Goal: Information Seeking & Learning: Find specific fact

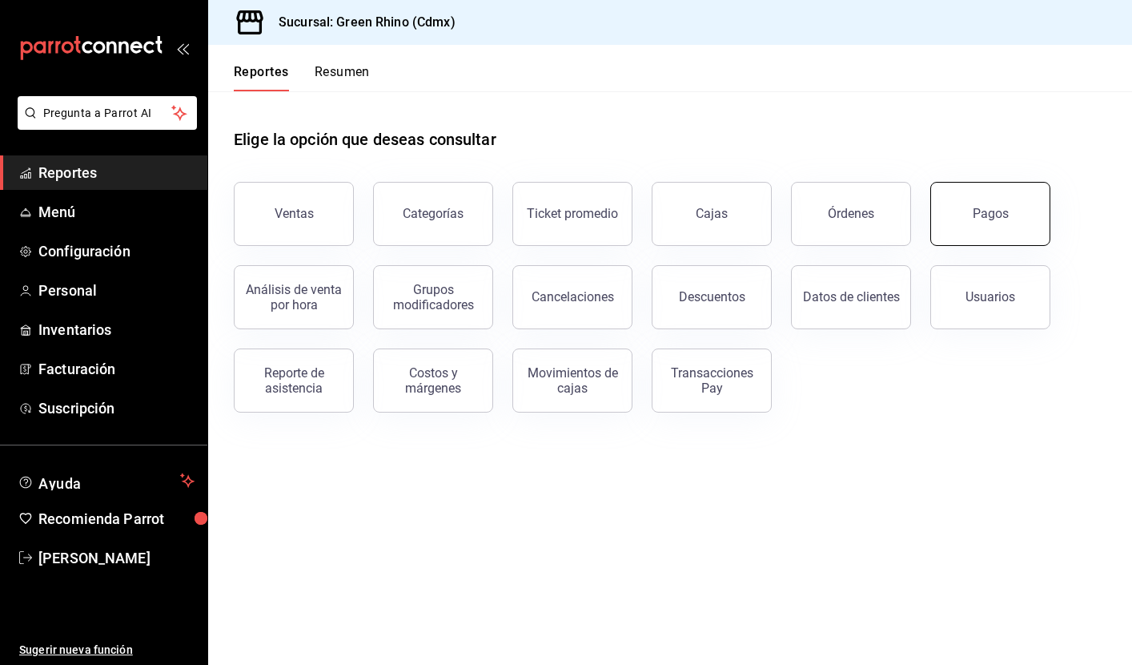
click at [999, 223] on button "Pagos" at bounding box center [991, 214] width 120 height 64
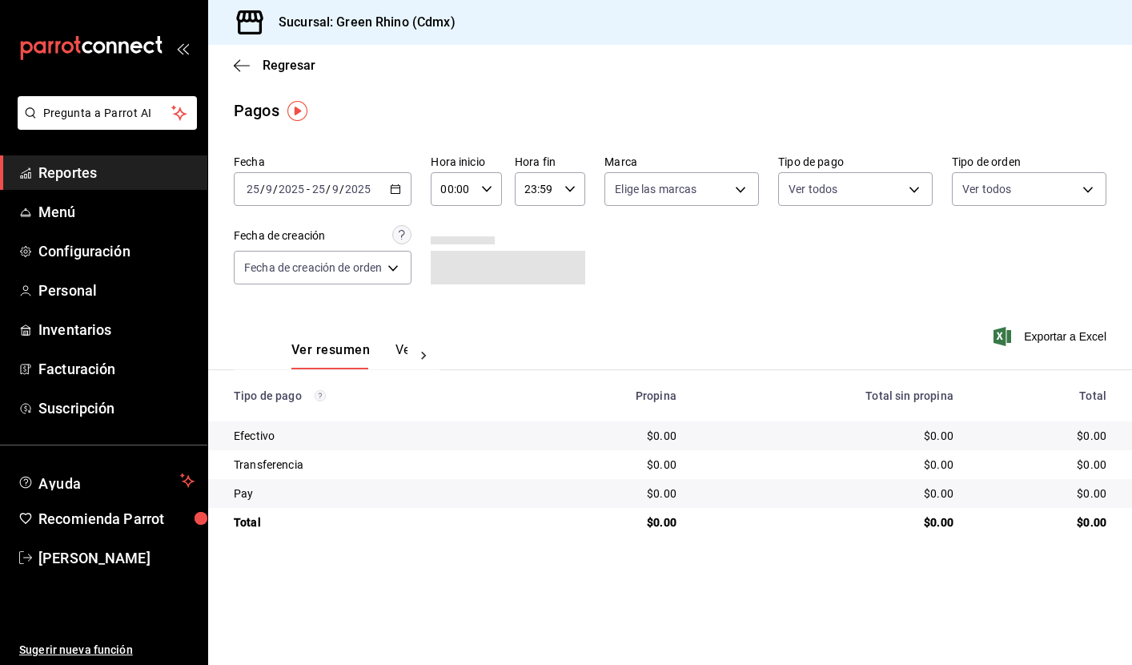
click at [400, 190] on icon "button" at bounding box center [395, 188] width 11 height 11
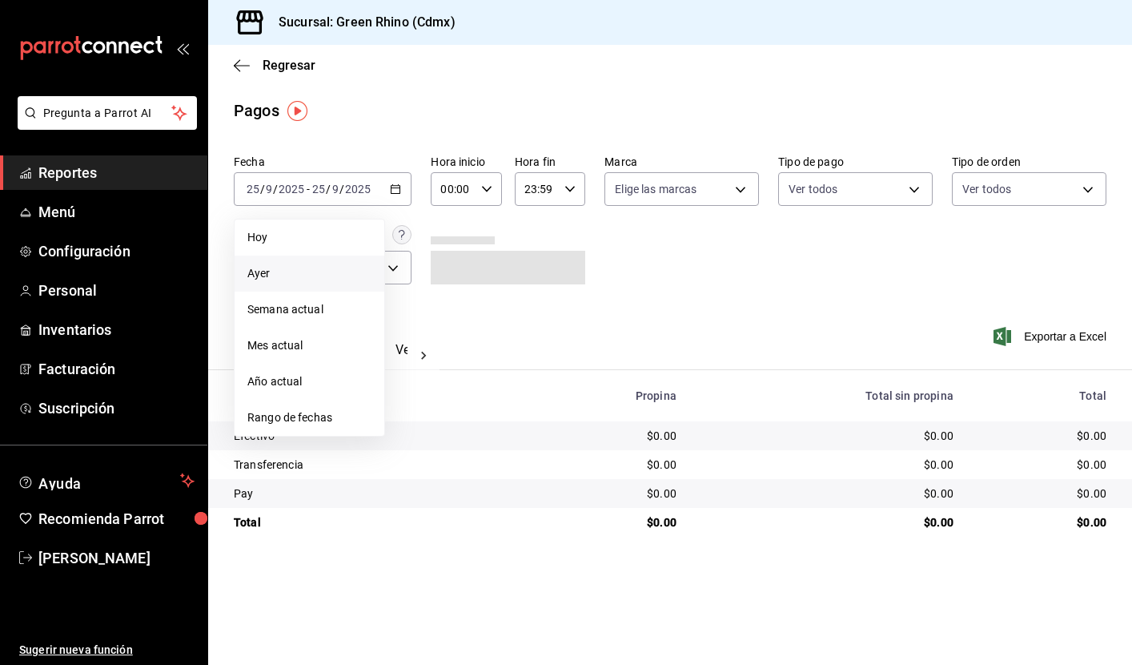
click at [305, 265] on li "Ayer" at bounding box center [310, 273] width 150 height 36
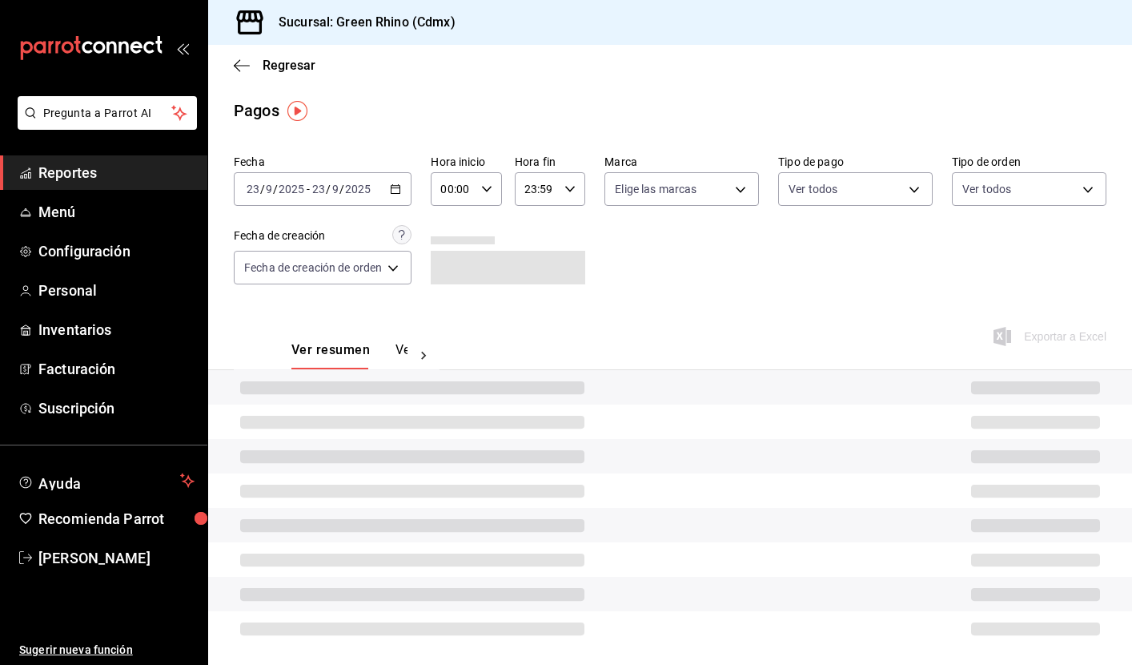
click at [364, 187] on input "2025" at bounding box center [357, 189] width 27 height 13
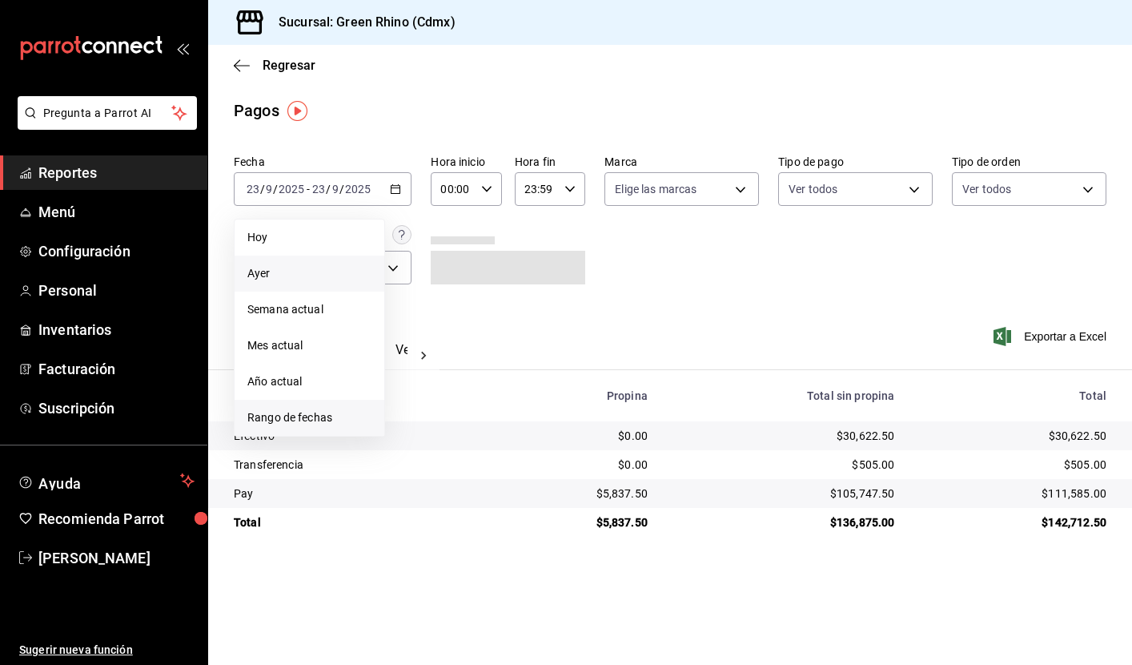
click at [300, 424] on span "Rango de fechas" at bounding box center [309, 417] width 124 height 17
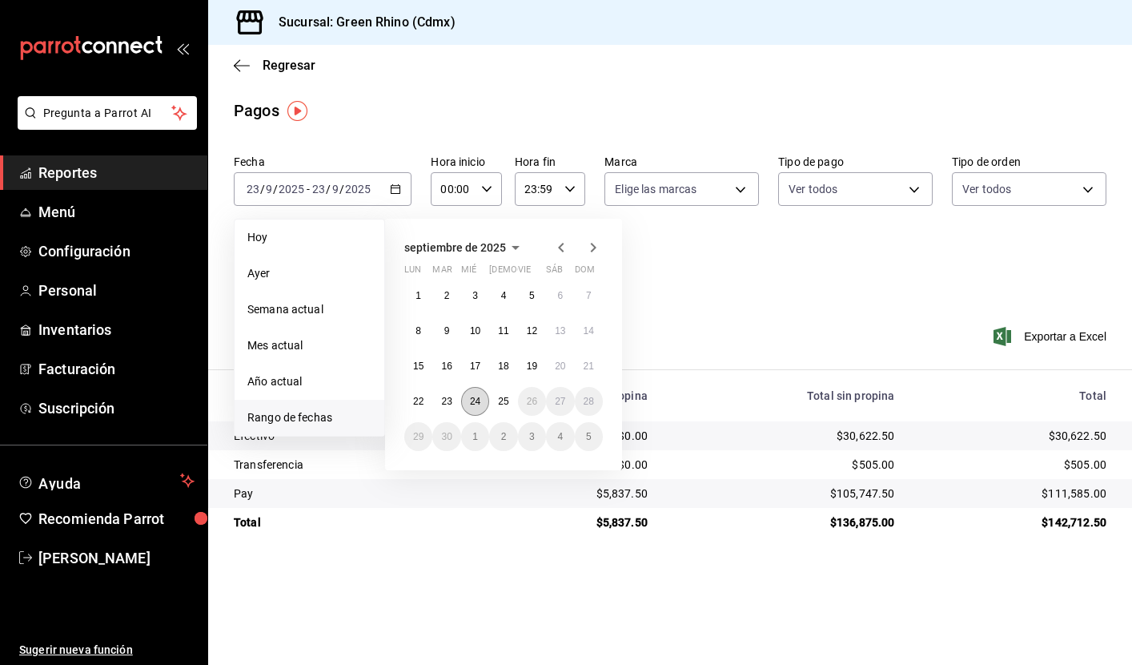
click at [473, 400] on abbr "24" at bounding box center [475, 401] width 10 height 11
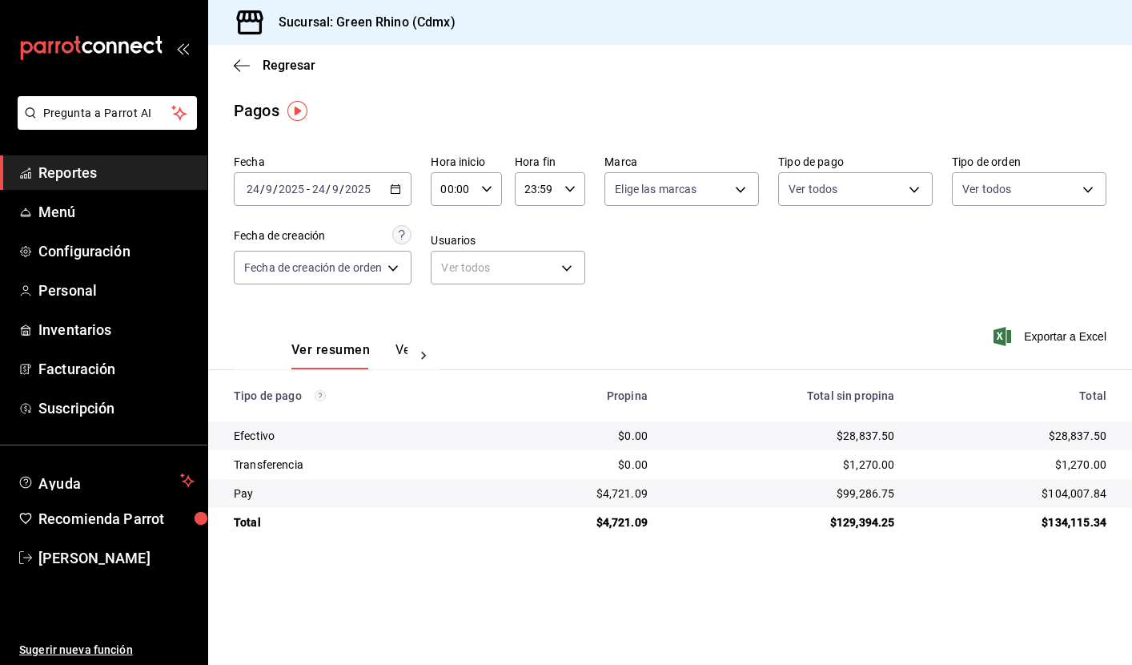
click at [613, 489] on div "$4,721.09" at bounding box center [576, 493] width 143 height 16
click at [662, 542] on main "Regresar Pagos Fecha [DATE] [DATE] - [DATE] [DATE] Hora inicio 00:00 Hora inici…" at bounding box center [670, 355] width 924 height 620
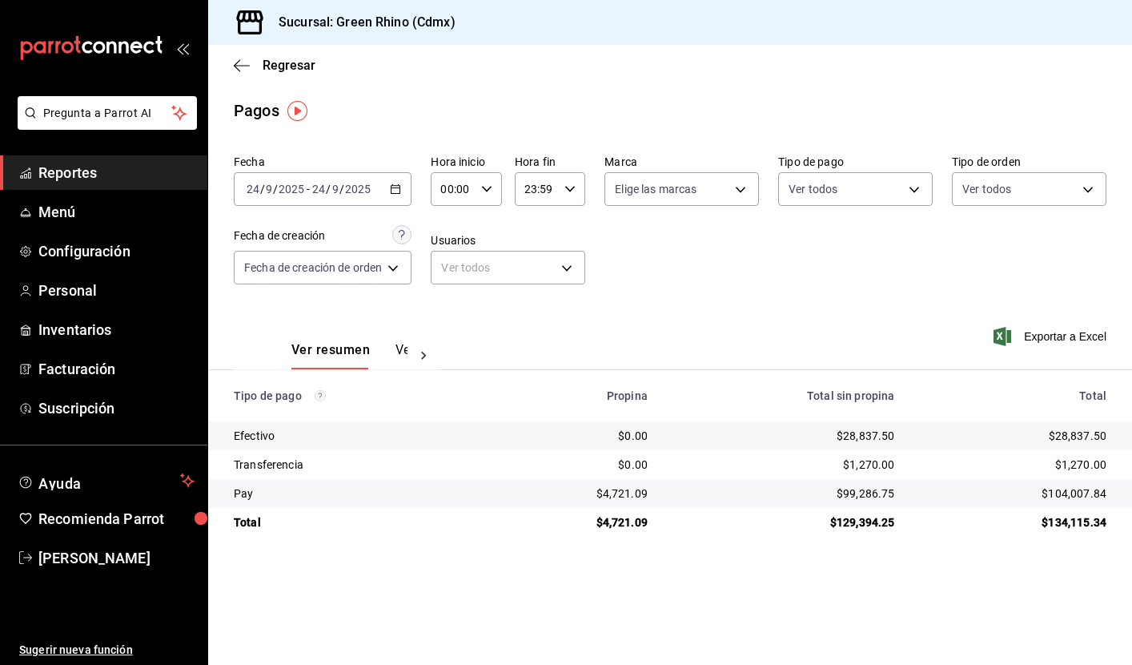
click at [627, 492] on div "$4,721.09" at bounding box center [576, 493] width 143 height 16
copy div "4,721.09"
